Goal: Task Accomplishment & Management: Complete application form

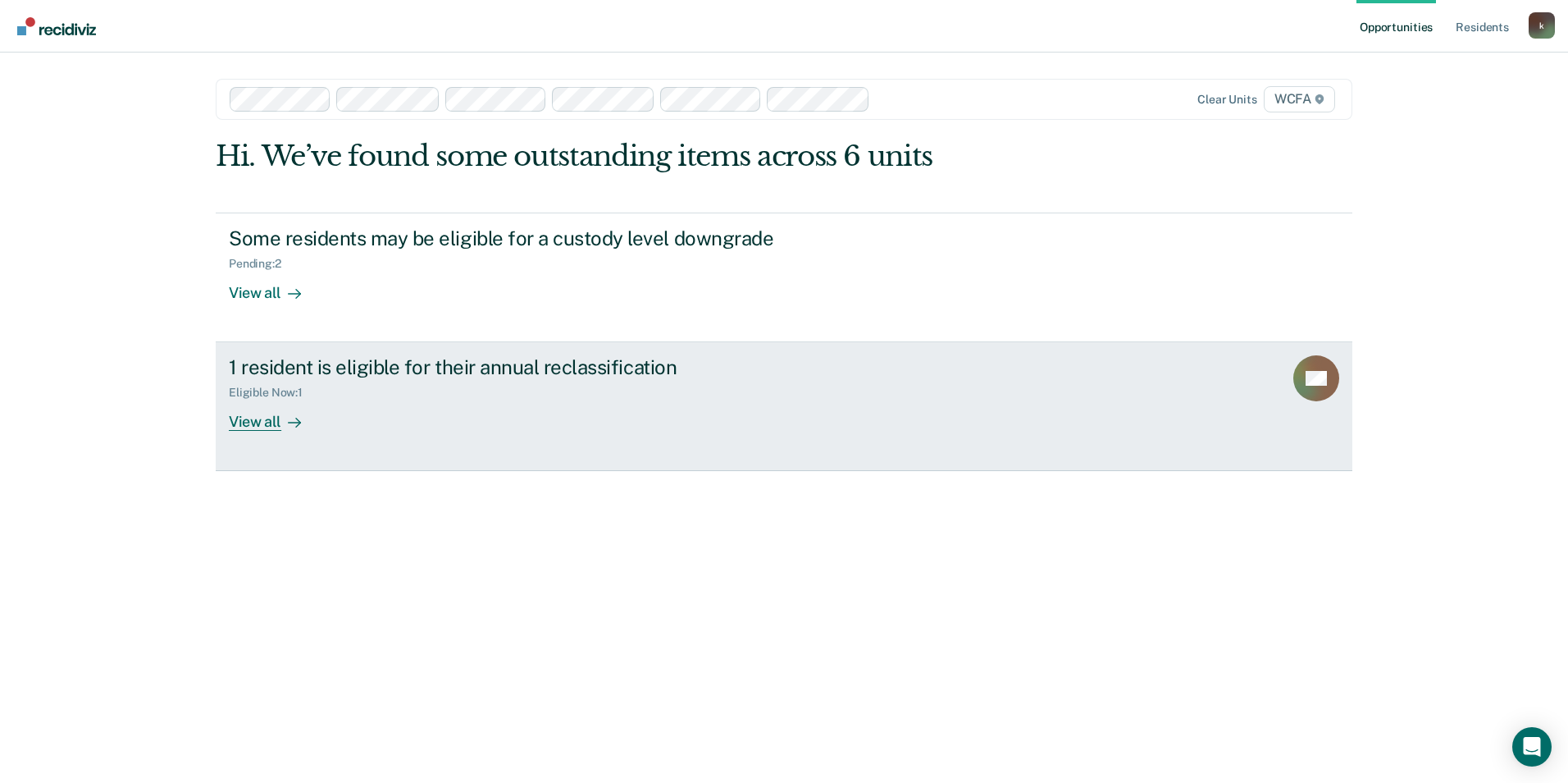
click at [448, 398] on div "Eligible Now : 1" at bounding box center [517, 389] width 576 height 20
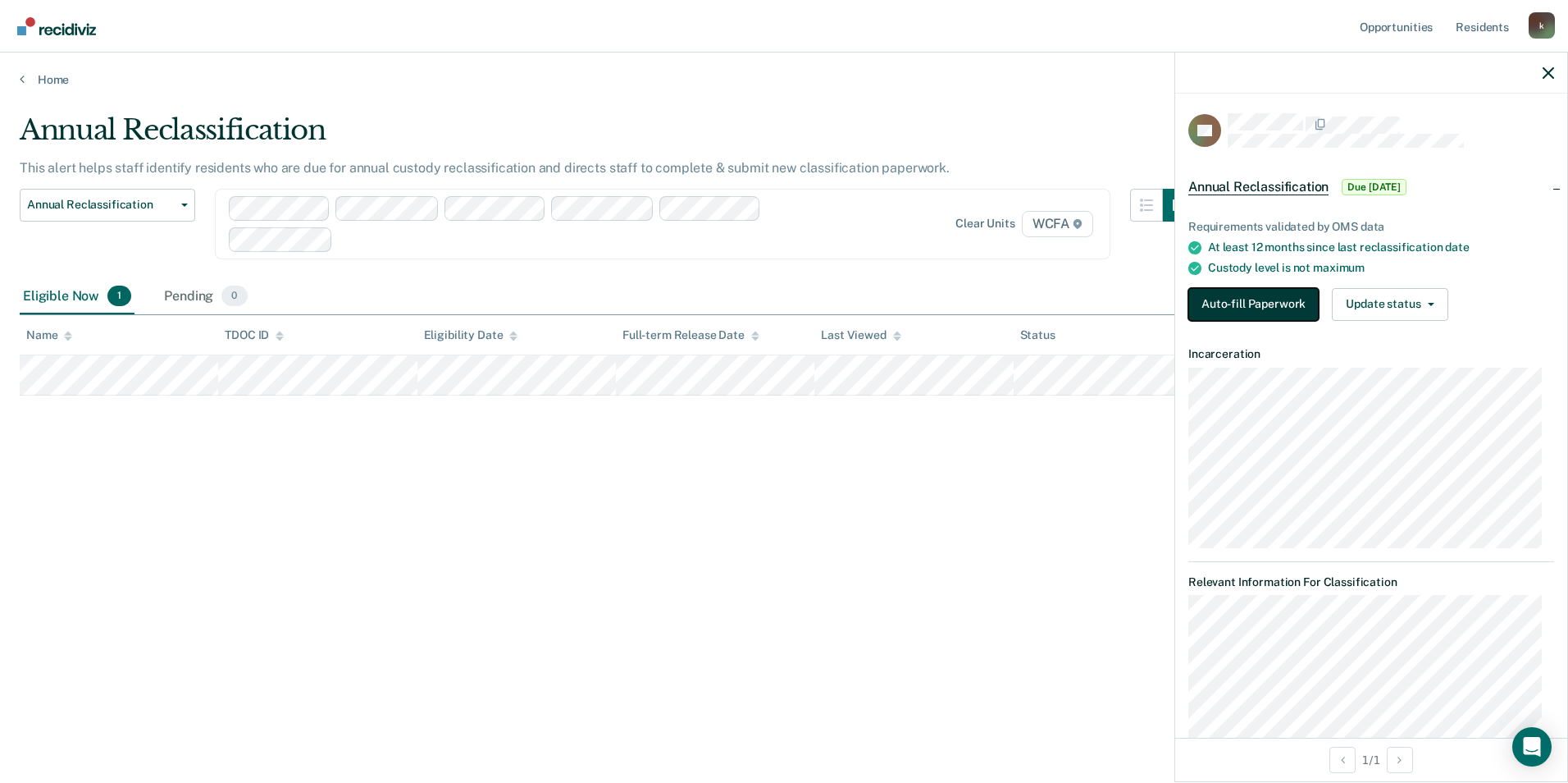
click at [1278, 307] on button "Auto-fill Paperwork" at bounding box center [1253, 304] width 130 height 33
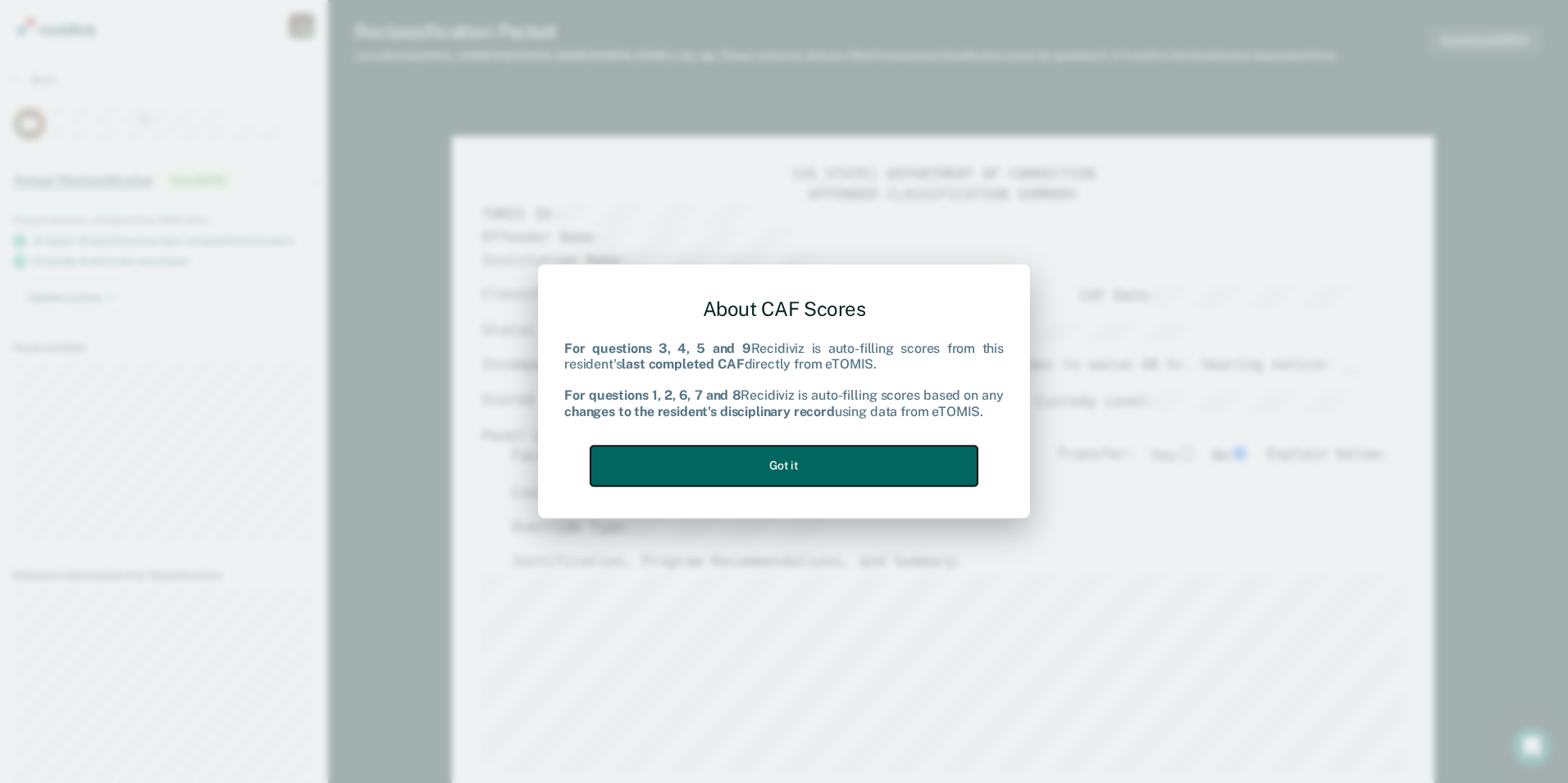
click at [827, 469] on button "Got it" at bounding box center [784, 466] width 387 height 40
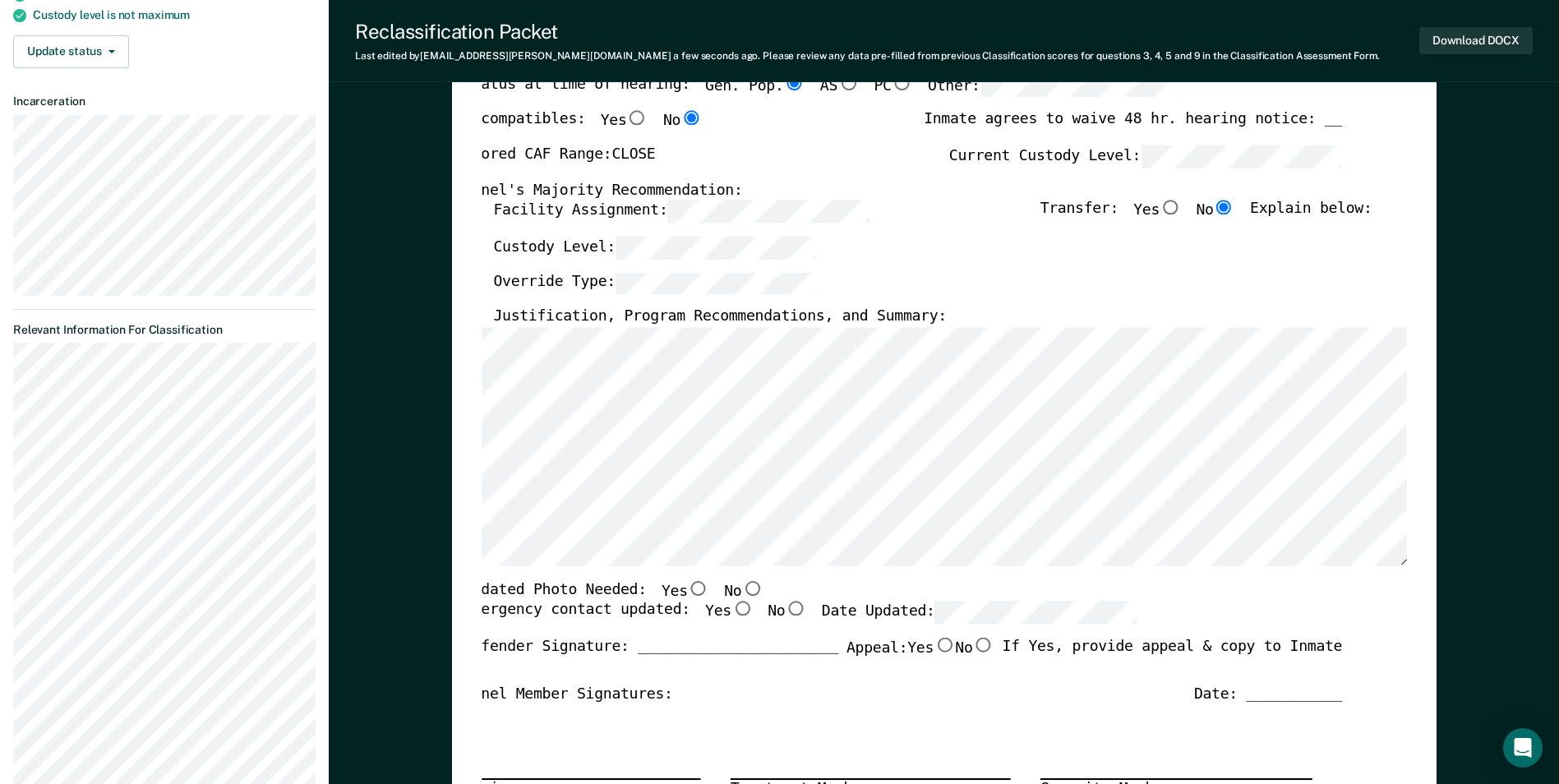
scroll to position [329, 0]
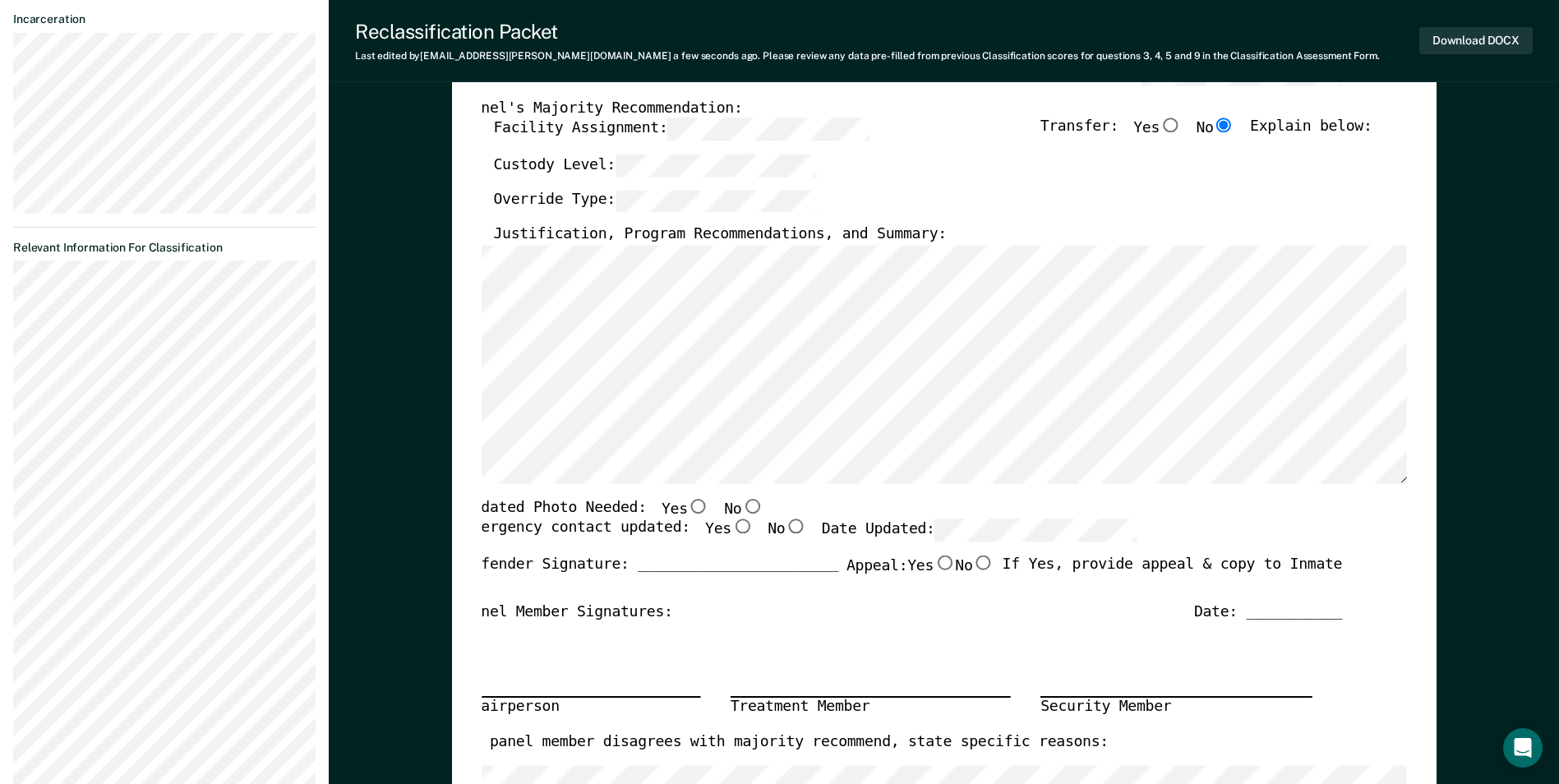
click at [741, 502] on input "No" at bounding box center [751, 507] width 21 height 15
type textarea "x"
radio input "true"
click at [731, 528] on input "Yes" at bounding box center [741, 527] width 21 height 15
type textarea "x"
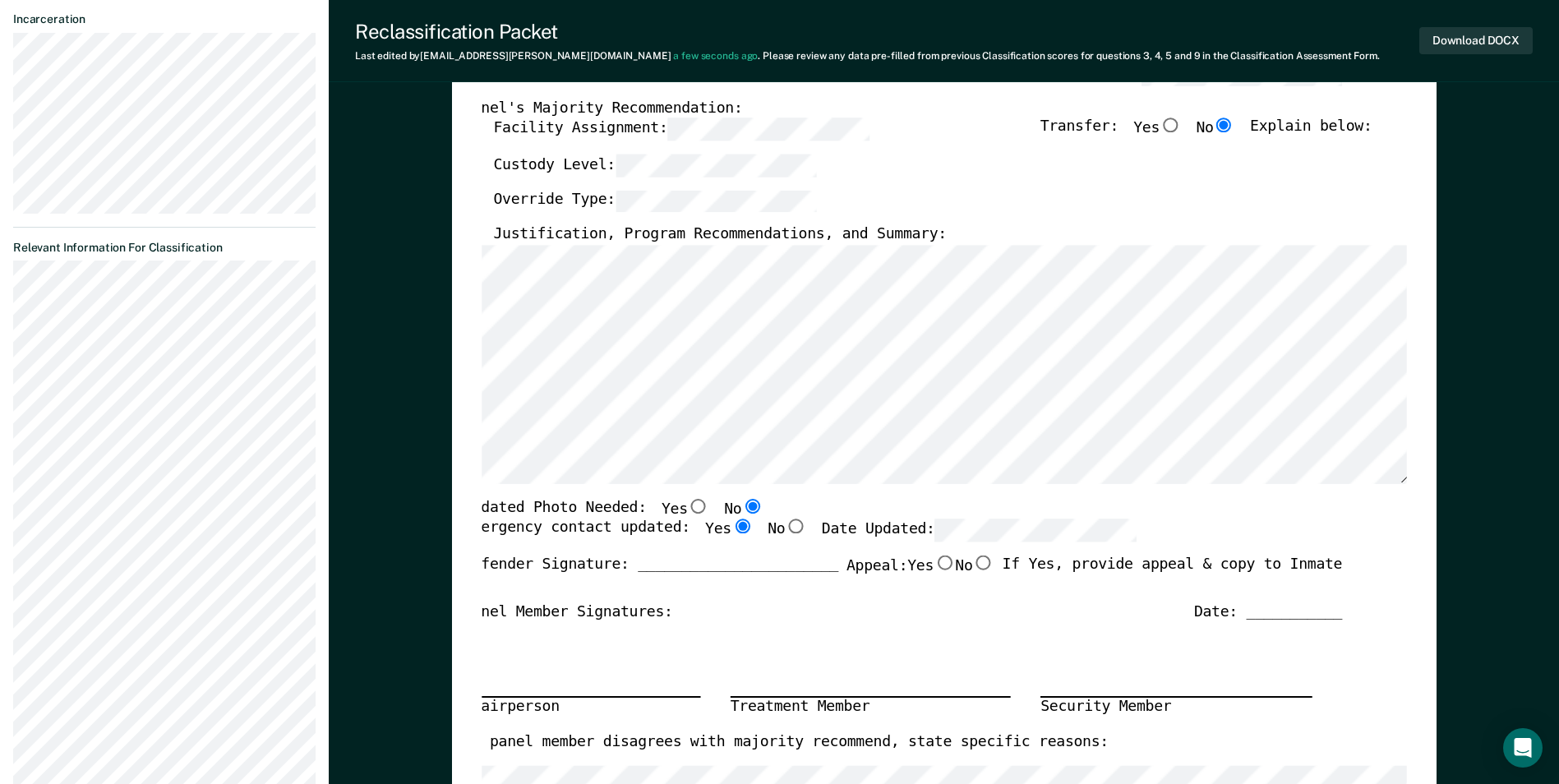
radio input "true"
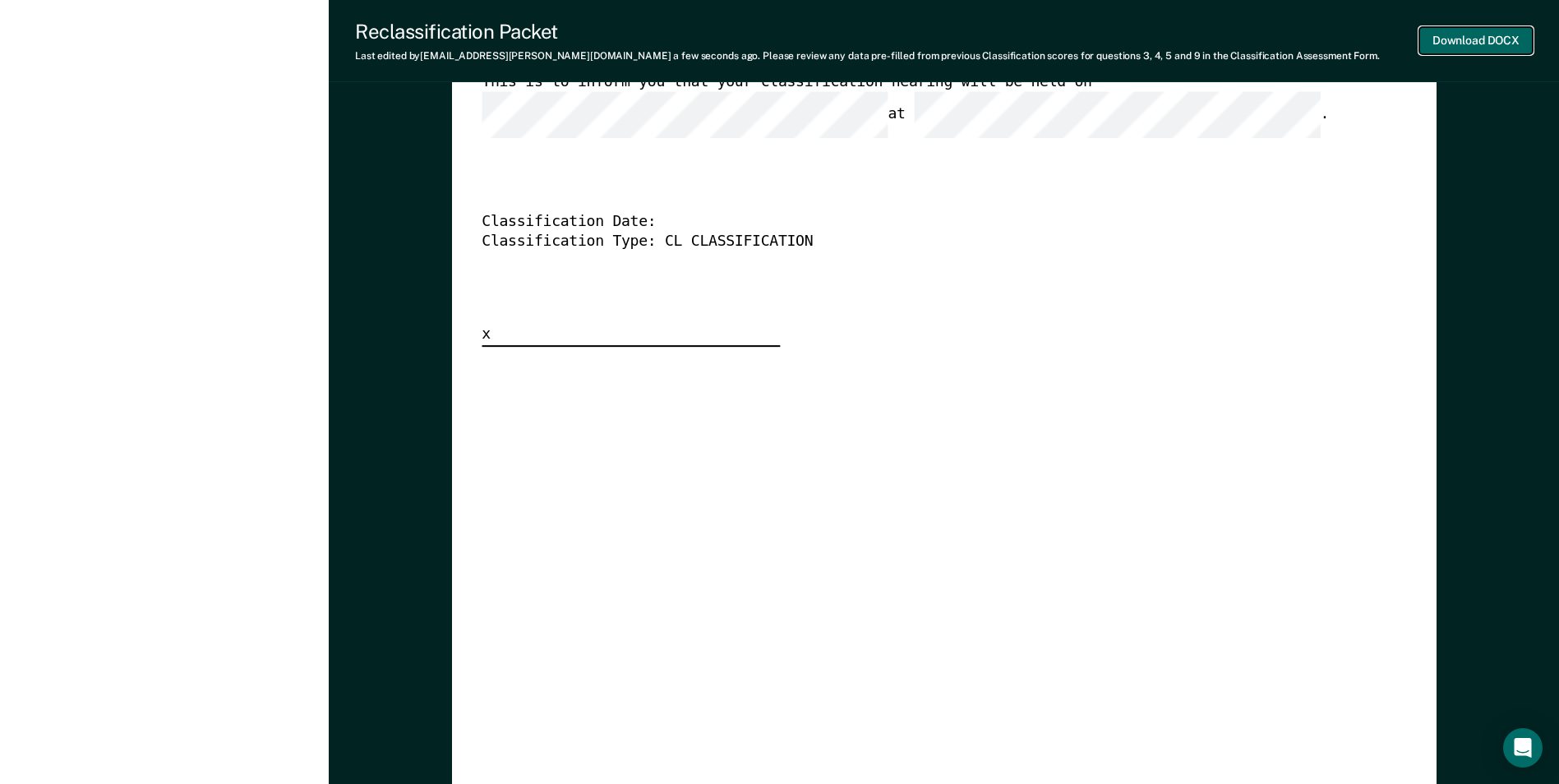
scroll to position [0, 0]
click at [1453, 44] on button "Download DOCX" at bounding box center [1476, 40] width 113 height 27
type textarea "x"
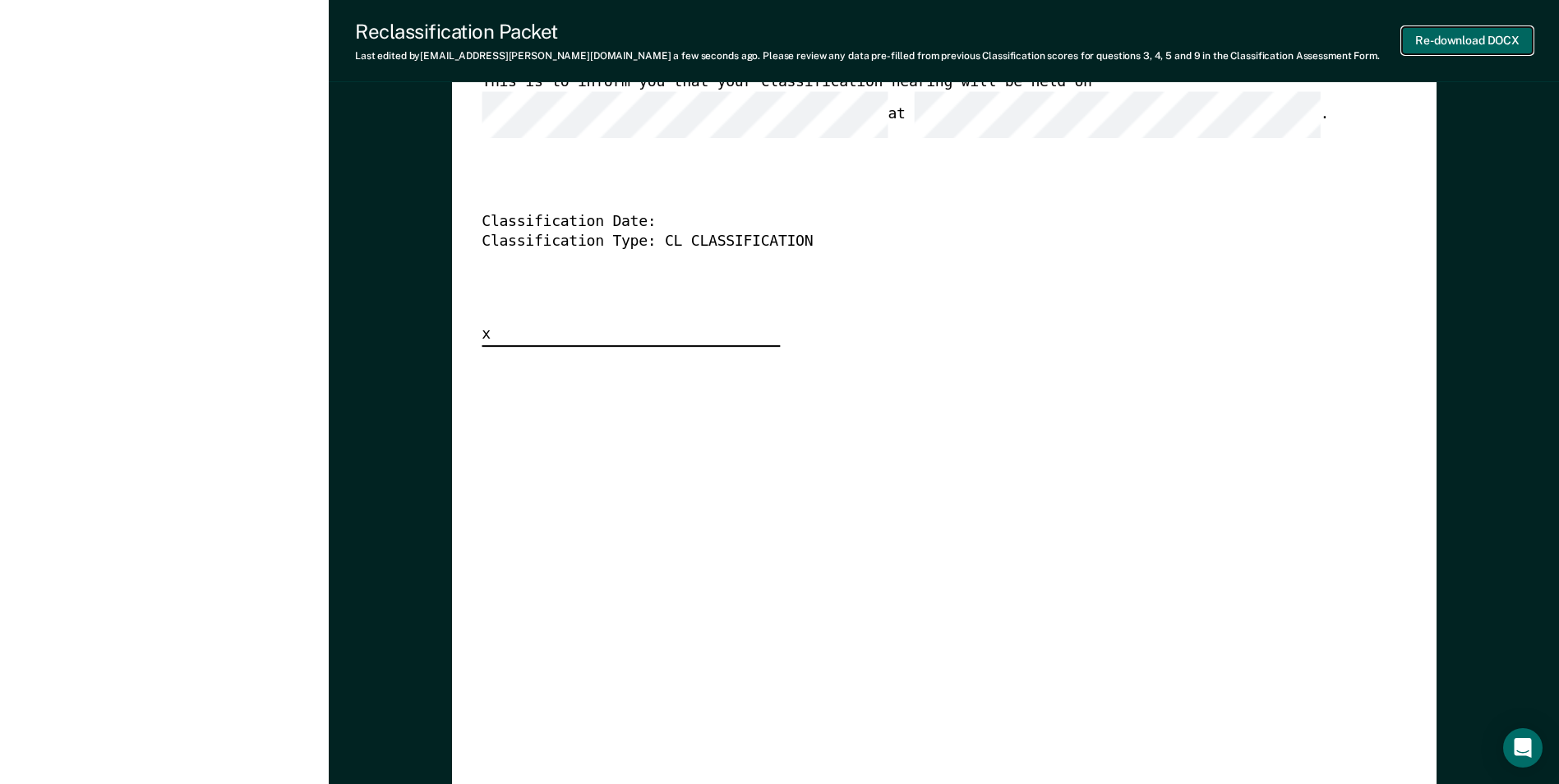
click at [1486, 46] on button "Re-download DOCX" at bounding box center [1467, 40] width 131 height 27
